Goal: Information Seeking & Learning: Learn about a topic

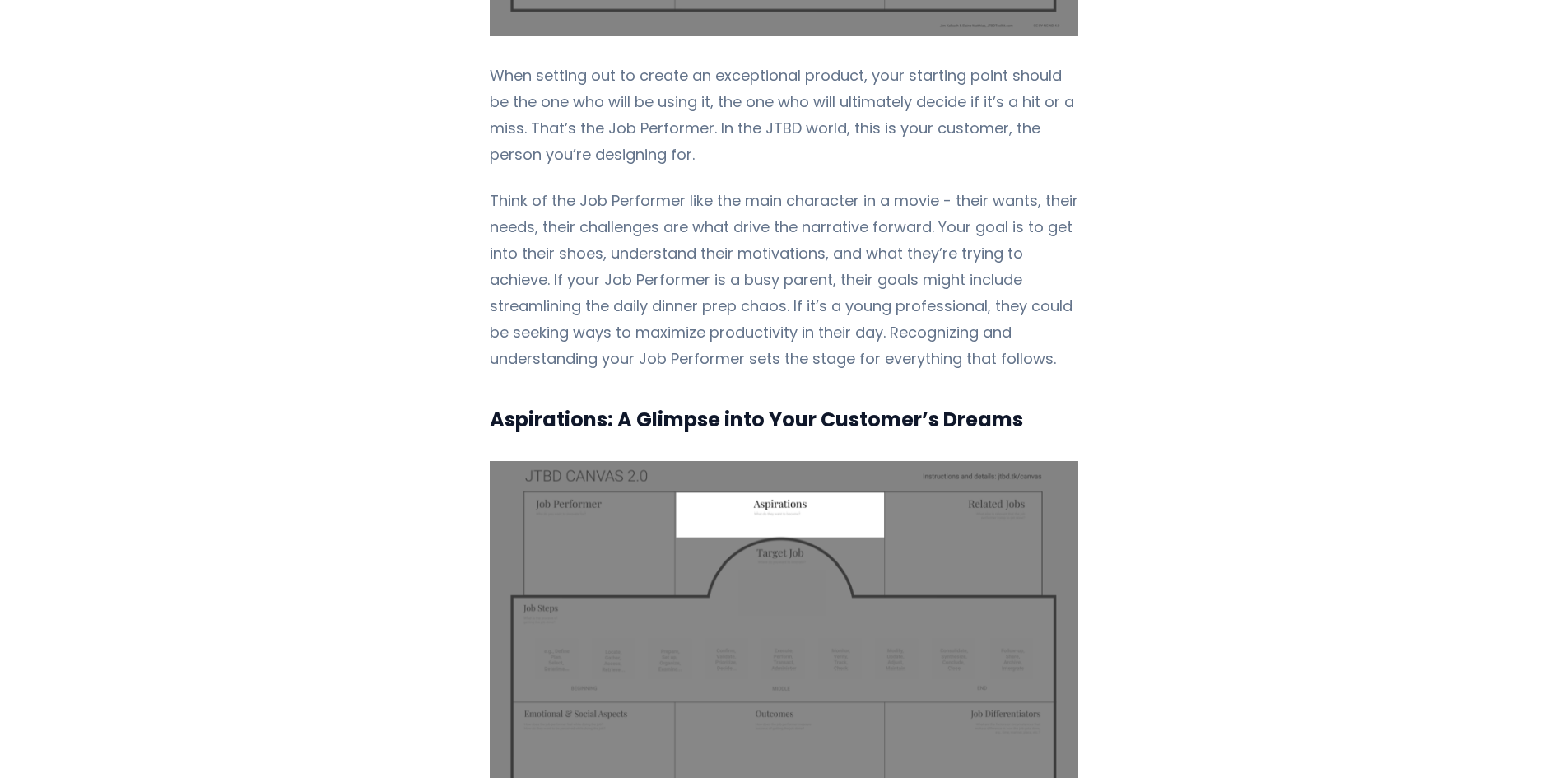
scroll to position [2634, 0]
